Goal: Transaction & Acquisition: Book appointment/travel/reservation

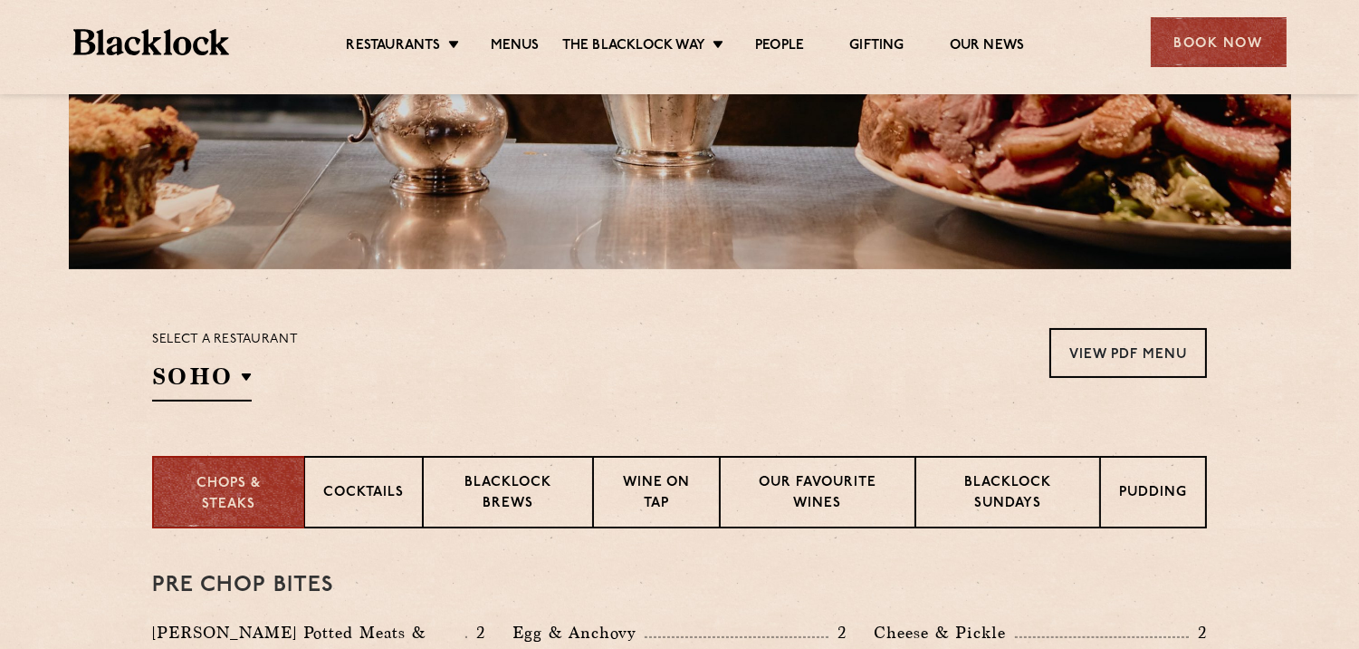
scroll to position [536, 0]
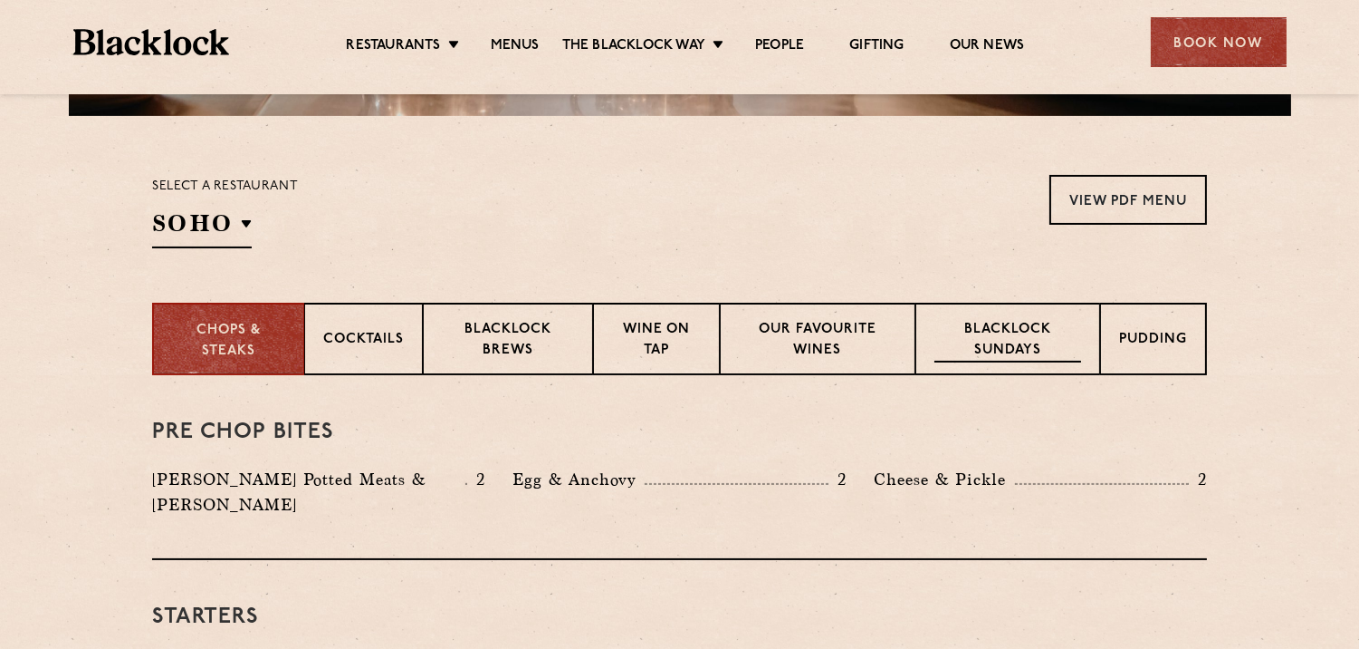
click at [1017, 337] on p "Blacklock Sundays" at bounding box center [1008, 341] width 147 height 43
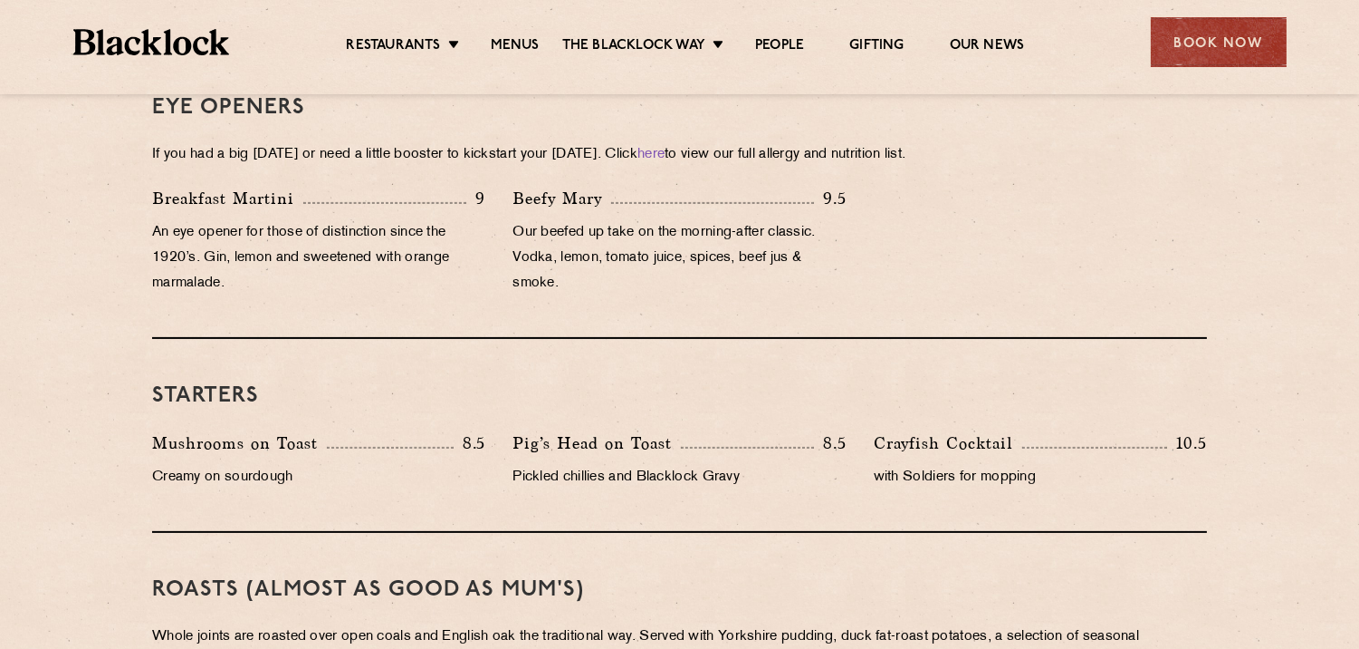
scroll to position [622, 0]
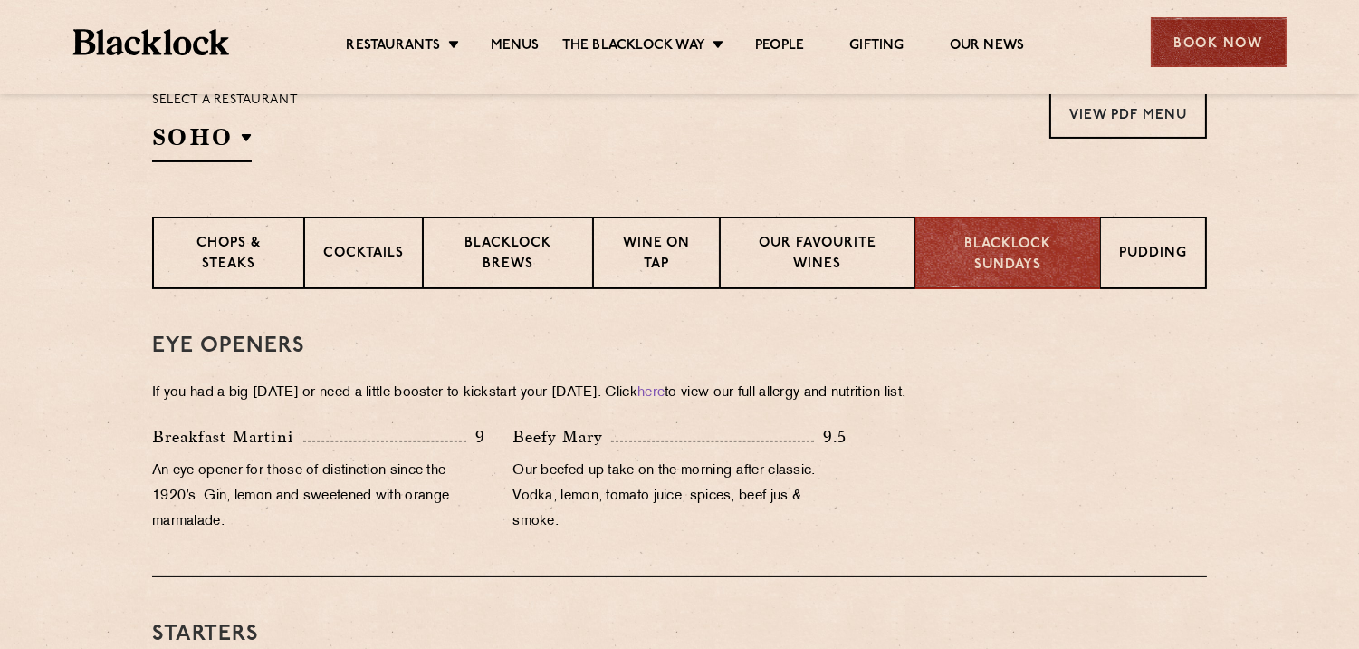
click at [1209, 33] on div "Book Now" at bounding box center [1219, 42] width 136 height 50
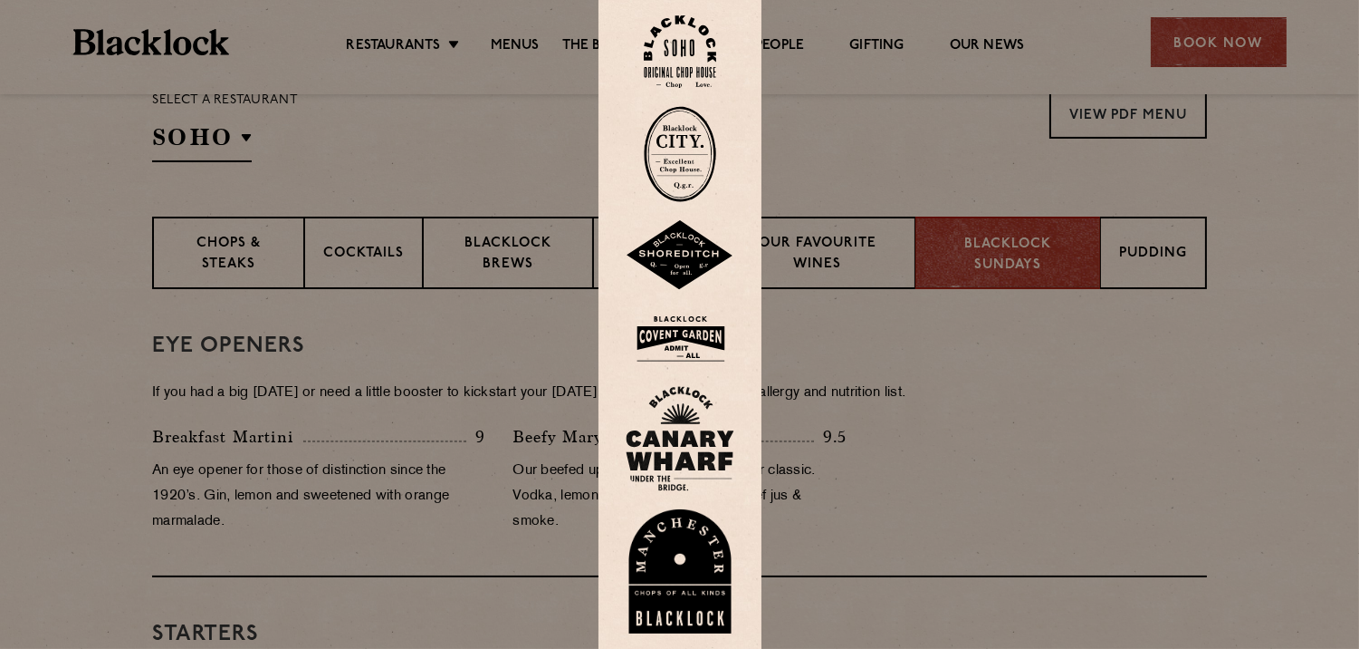
click at [677, 327] on img at bounding box center [680, 338] width 109 height 59
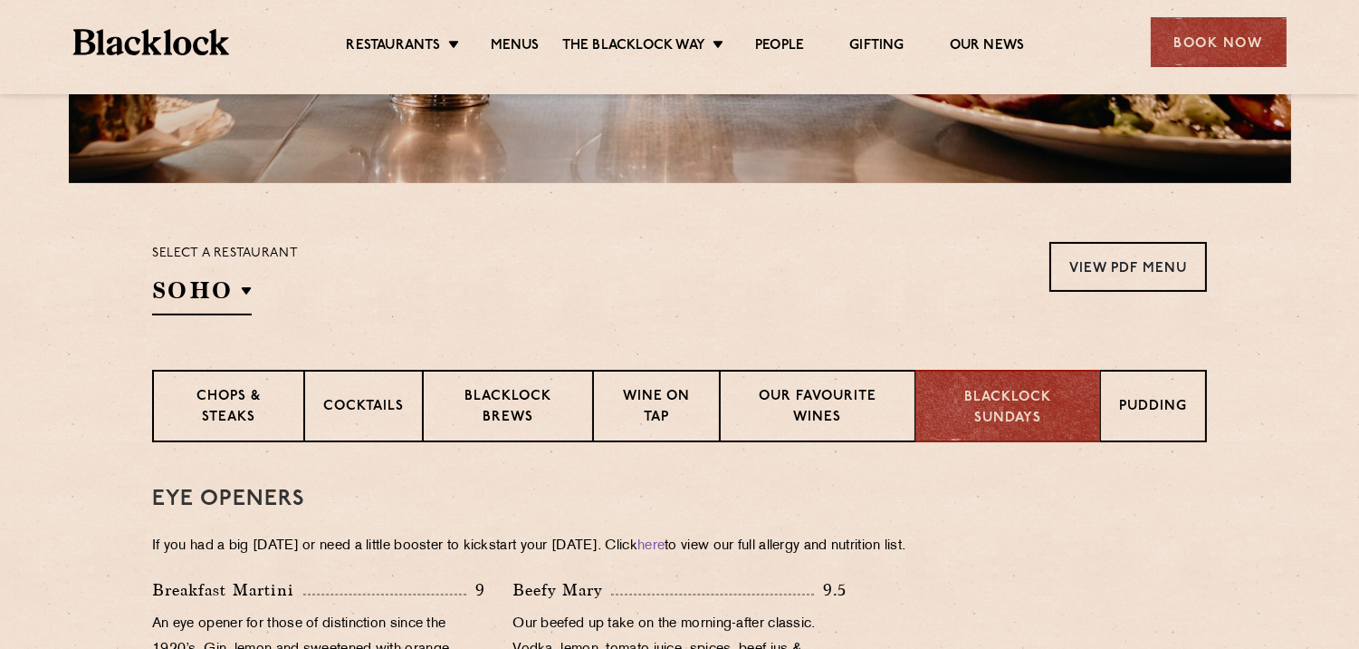
scroll to position [421, 0]
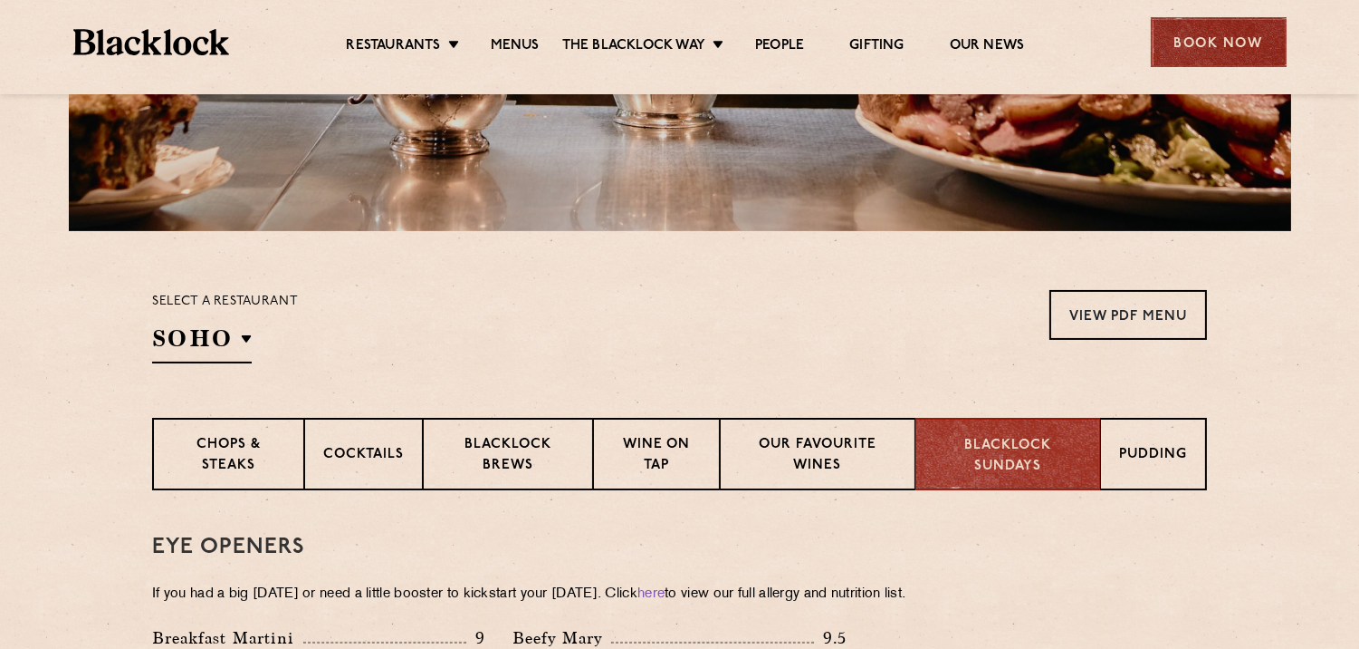
click at [1207, 43] on div "Book Now" at bounding box center [1219, 42] width 136 height 50
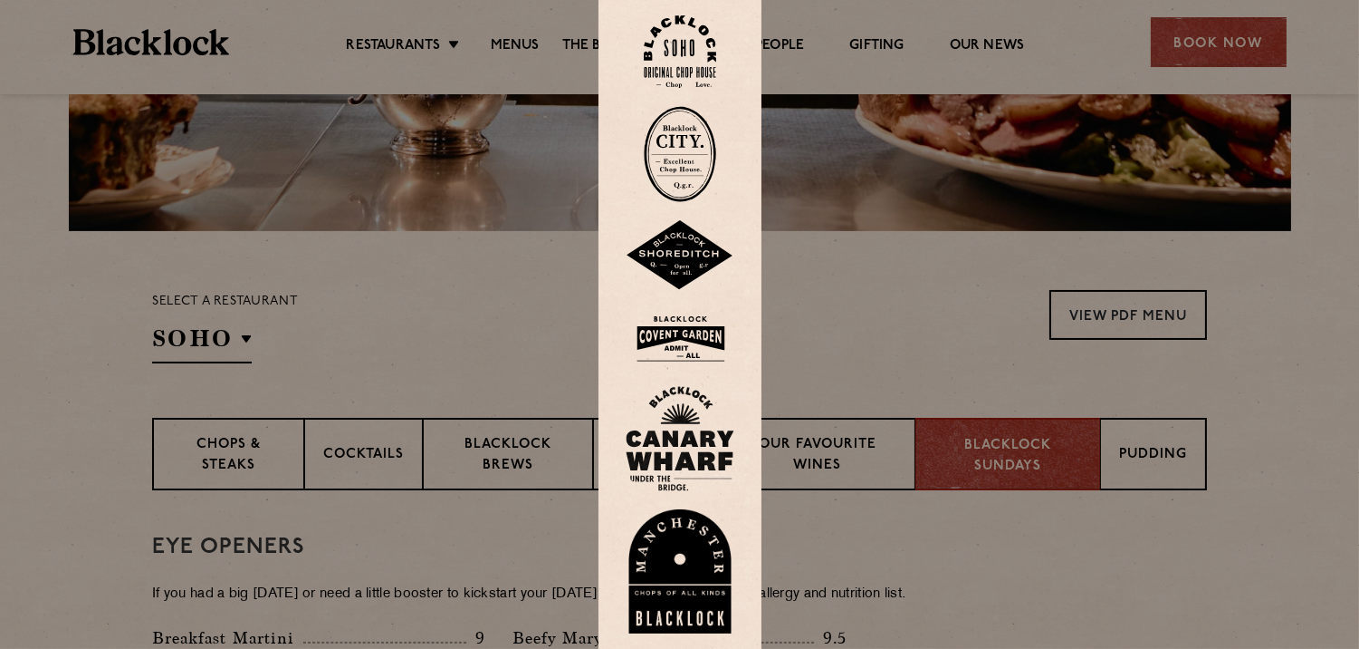
click at [681, 50] on img at bounding box center [680, 51] width 72 height 73
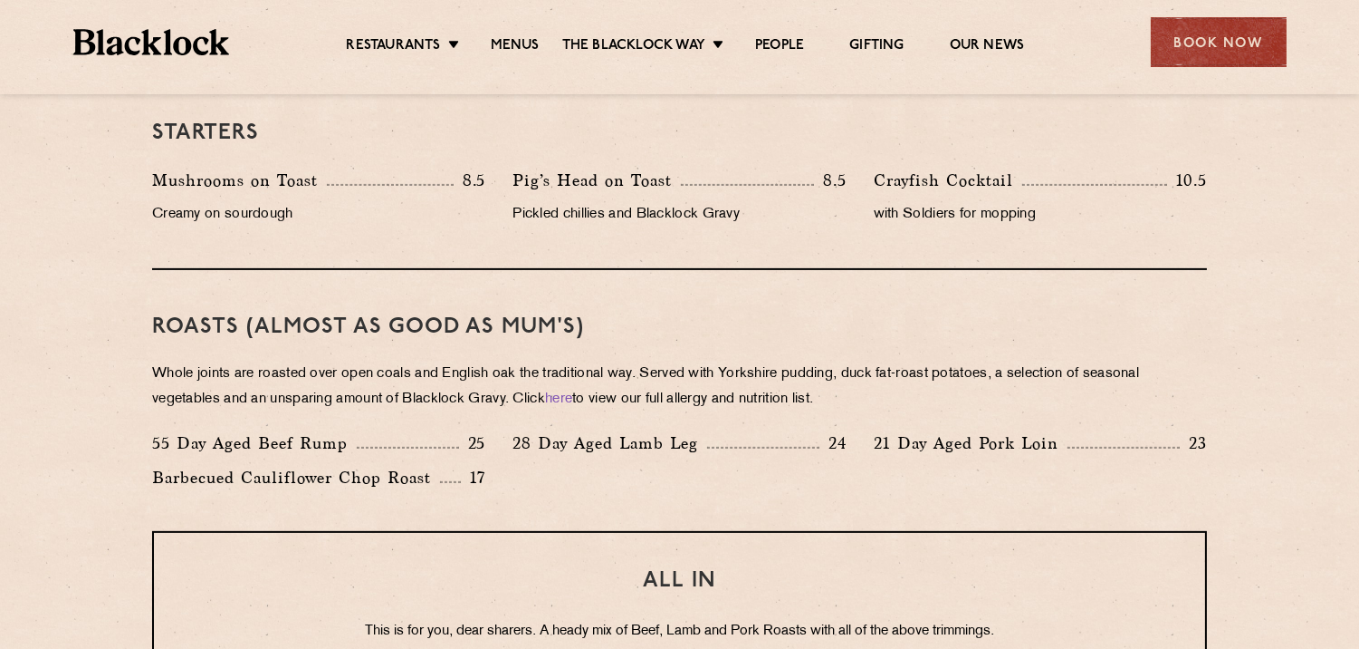
scroll to position [1006, 0]
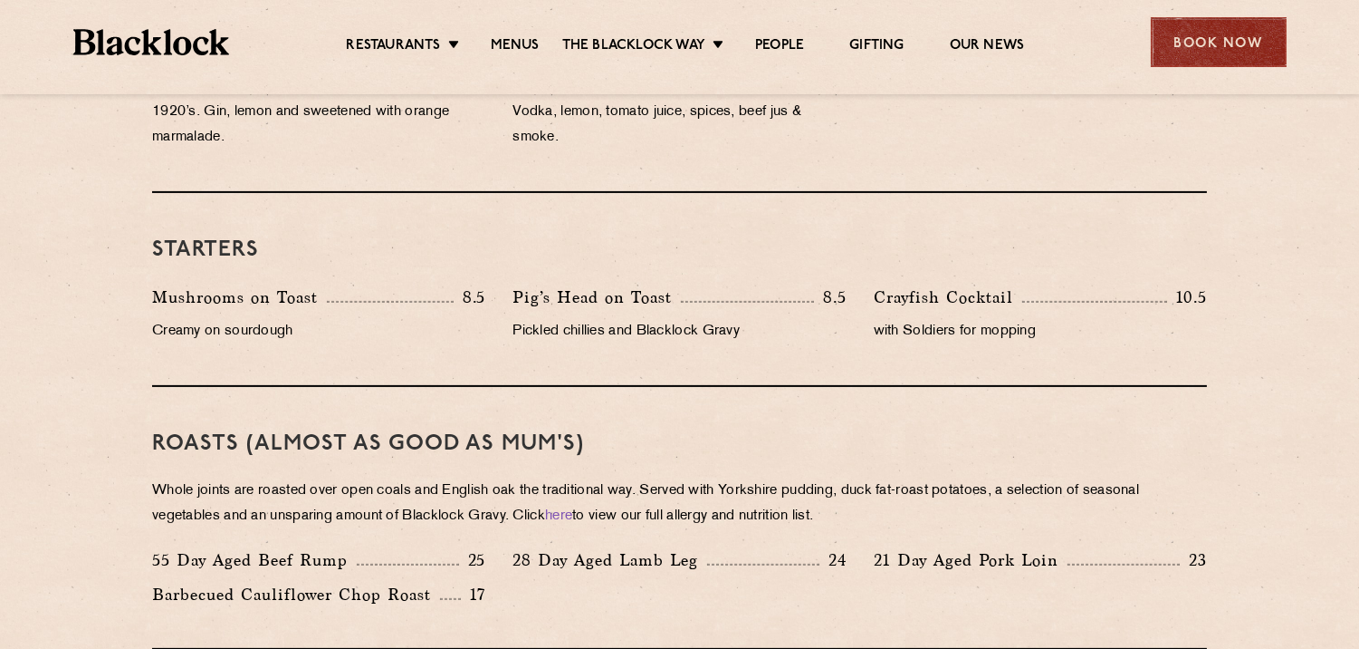
click at [1227, 47] on div "Book Now" at bounding box center [1219, 42] width 136 height 50
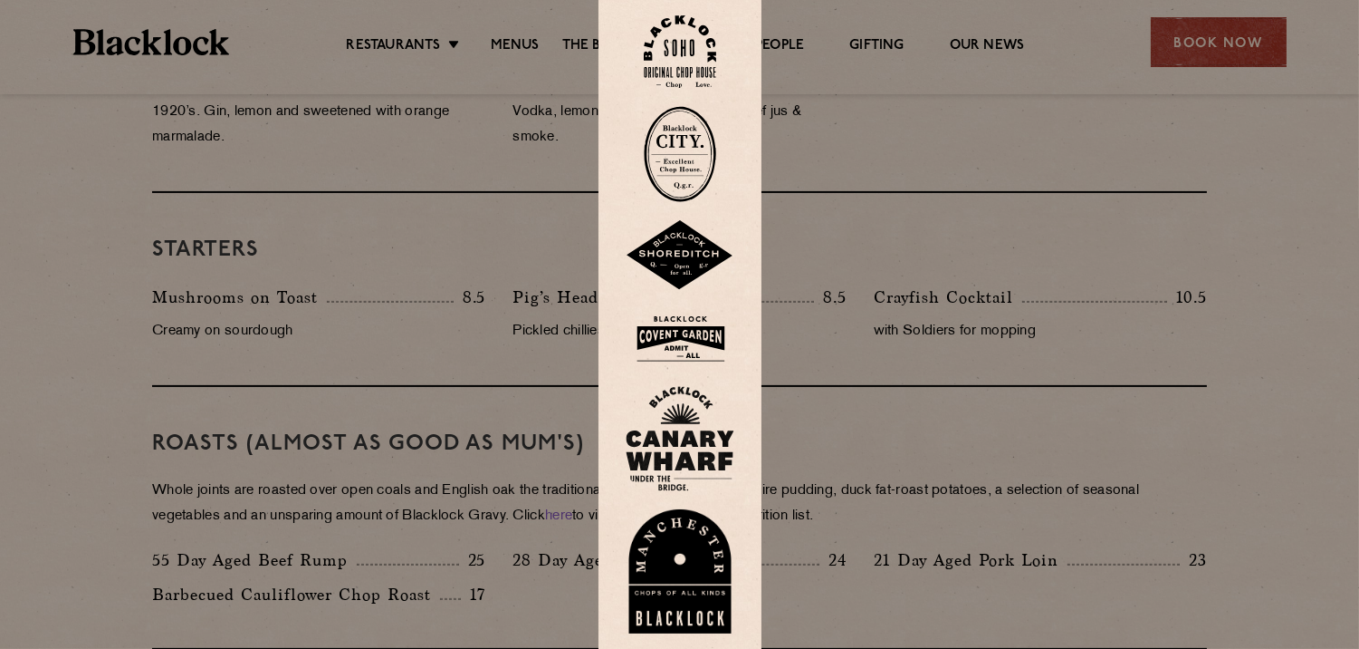
click at [684, 333] on img at bounding box center [680, 338] width 109 height 59
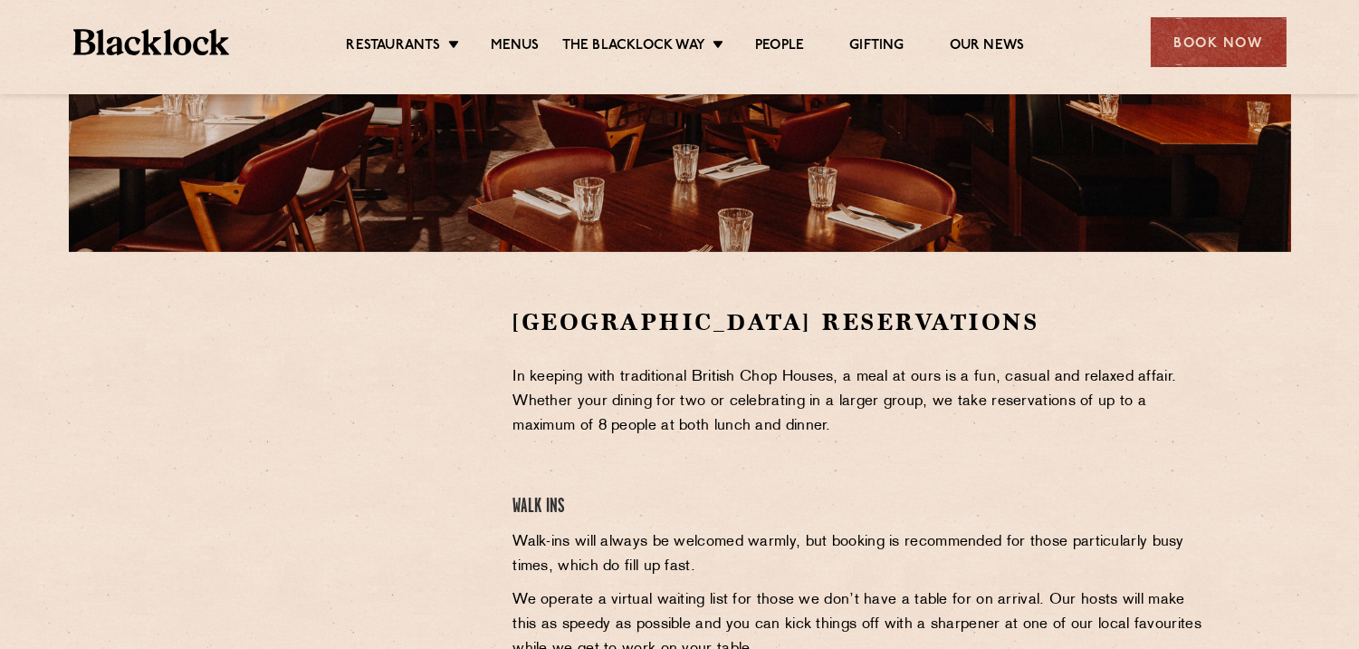
scroll to position [402, 0]
